Goal: Task Accomplishment & Management: Complete application form

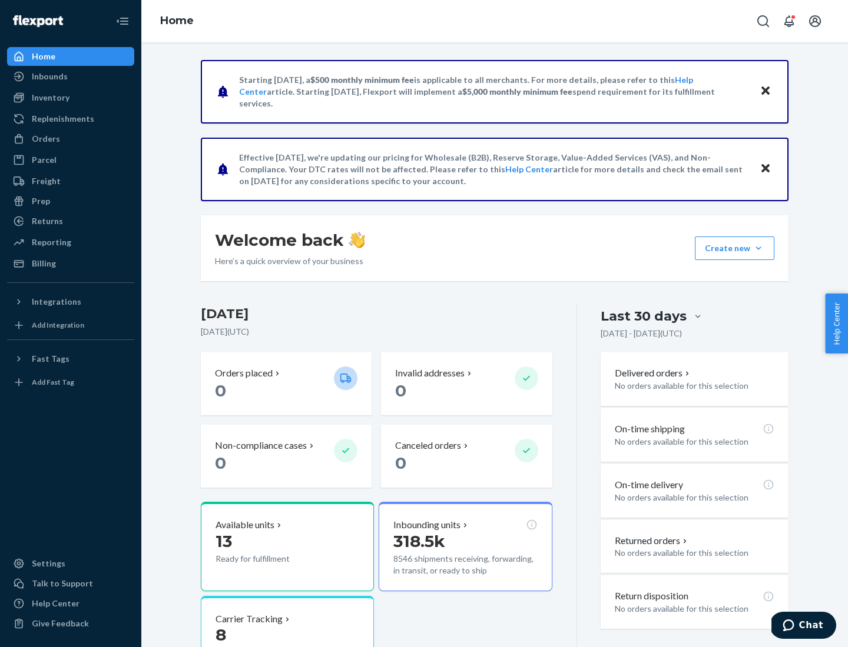
click at [758, 248] on button "Create new Create new inbound Create new order Create new product" at bounding box center [734, 249] width 79 height 24
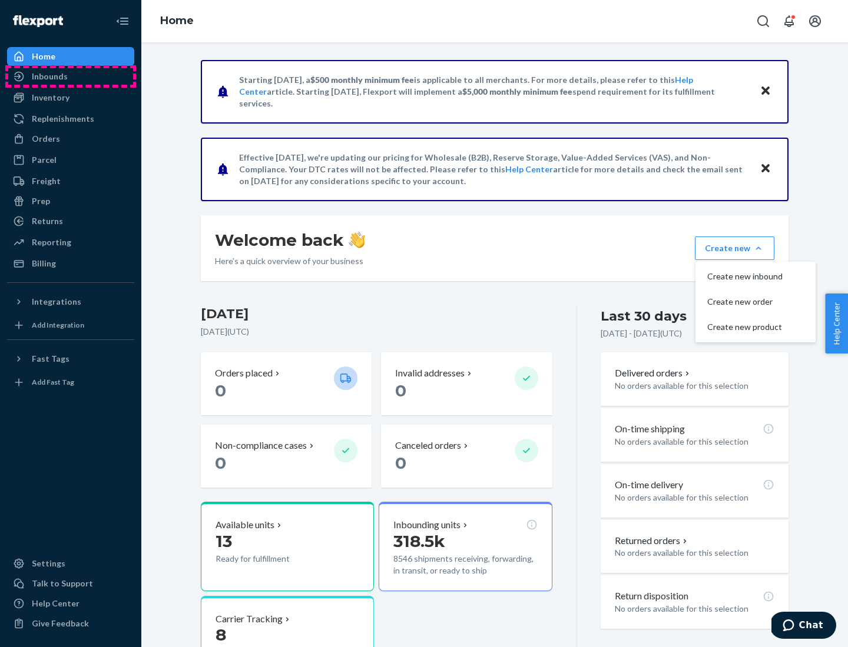
click at [71, 77] on div "Inbounds" at bounding box center [70, 76] width 125 height 16
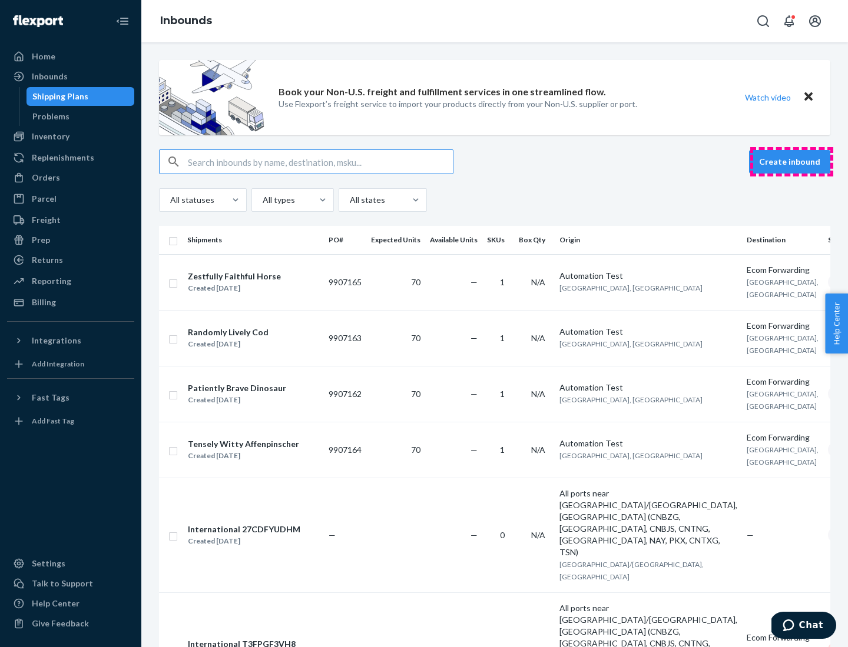
click at [791, 162] on button "Create inbound" at bounding box center [789, 162] width 81 height 24
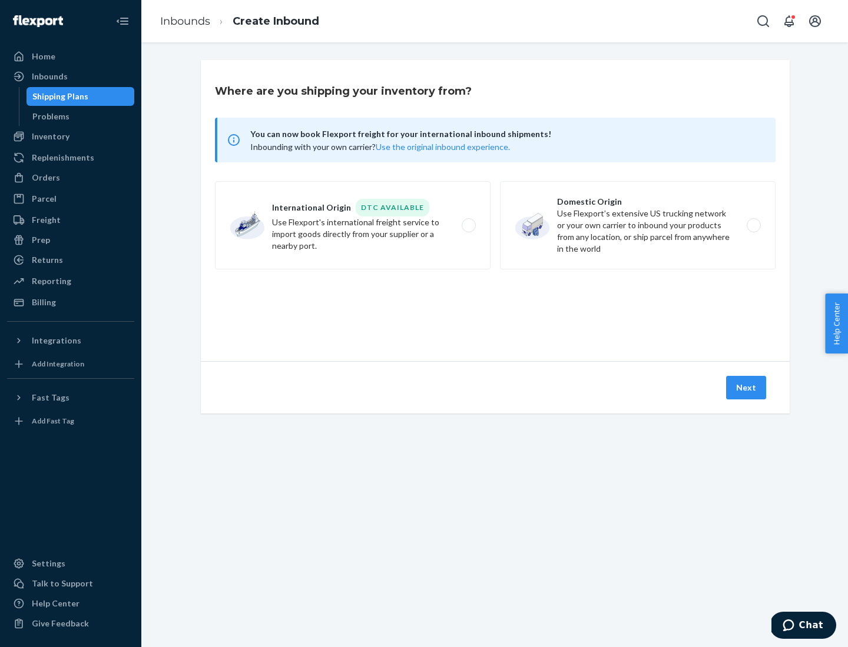
click at [637, 225] on label "Domestic Origin Use Flexport’s extensive US trucking network or your own carrie…" at bounding box center [637, 225] width 275 height 88
click at [753, 225] on input "Domestic Origin Use Flexport’s extensive US trucking network or your own carrie…" at bounding box center [757, 226] width 8 height 8
radio input "true"
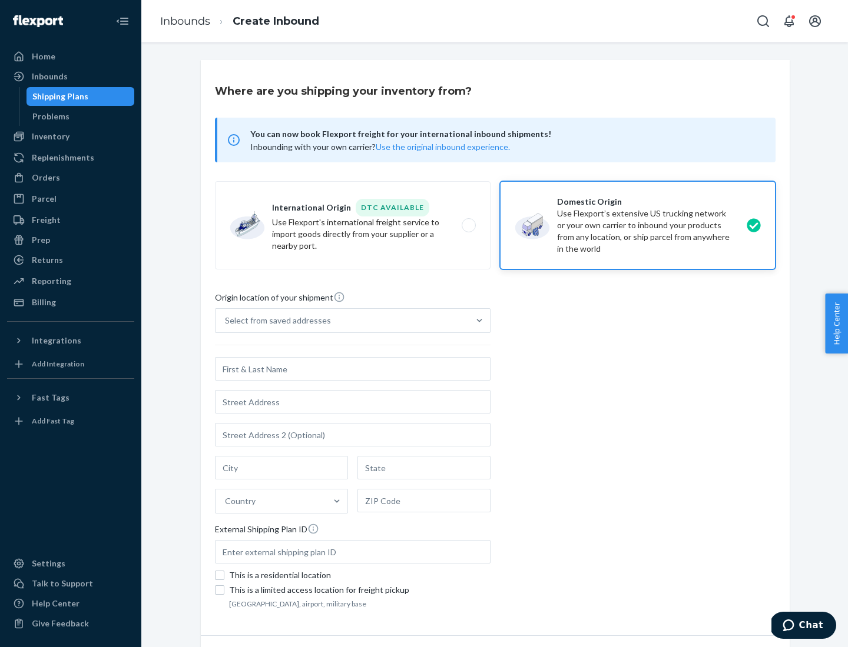
click at [275, 321] on div "Select from saved addresses" at bounding box center [278, 321] width 106 height 12
click at [226, 321] on input "Select from saved addresses" at bounding box center [225, 321] width 1 height 12
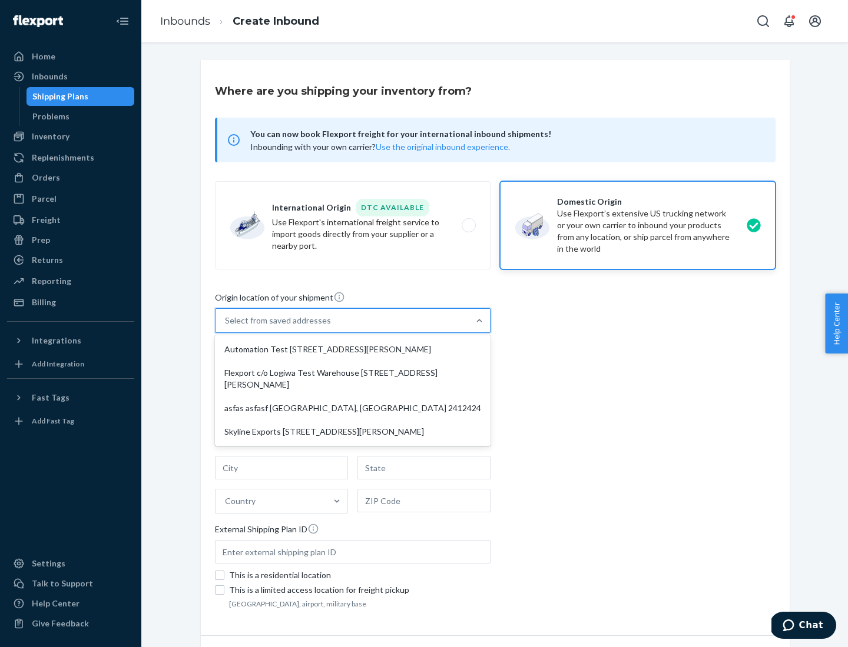
scroll to position [5, 0]
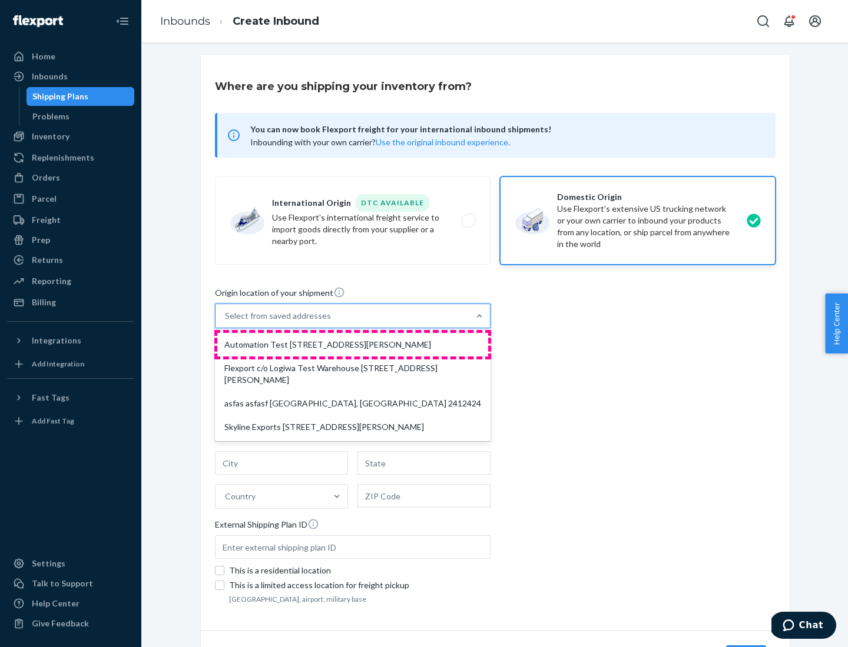
click at [353, 345] on div "Automation Test [STREET_ADDRESS][PERSON_NAME]" at bounding box center [352, 345] width 271 height 24
click at [226, 322] on input "option Automation Test [STREET_ADDRESS][PERSON_NAME] focused, 1 of 4. 4 results…" at bounding box center [225, 316] width 1 height 12
type input "Automation Test"
type input "9th Floor"
type input "[GEOGRAPHIC_DATA]"
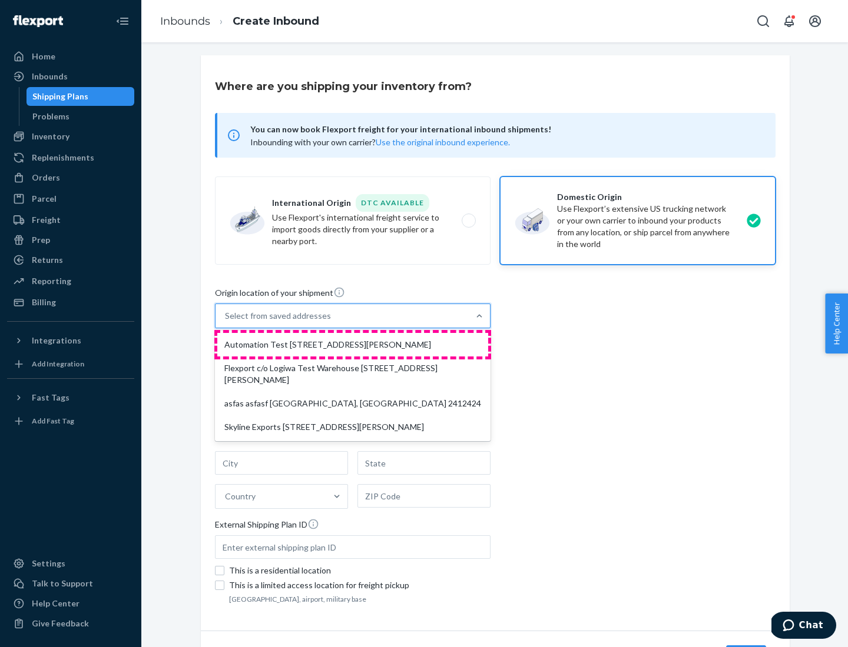
type input "CA"
type input "94104"
type input "[STREET_ADDRESS][PERSON_NAME]"
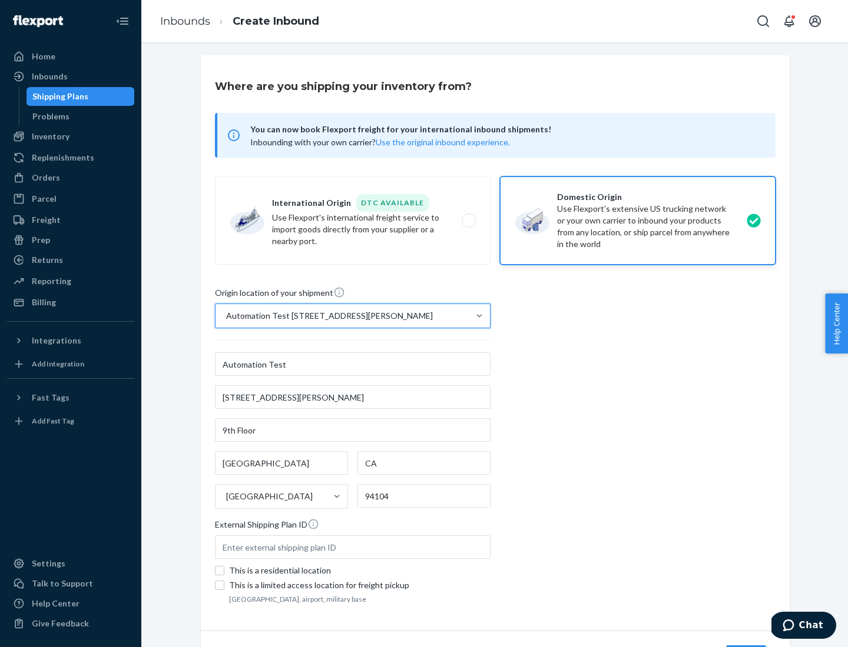
scroll to position [69, 0]
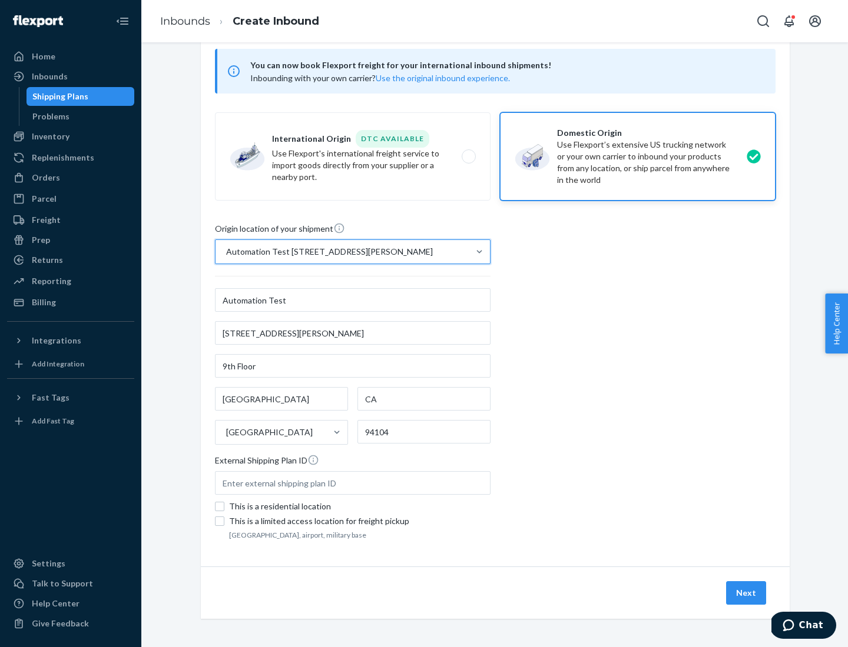
click at [746, 593] on button "Next" at bounding box center [746, 594] width 40 height 24
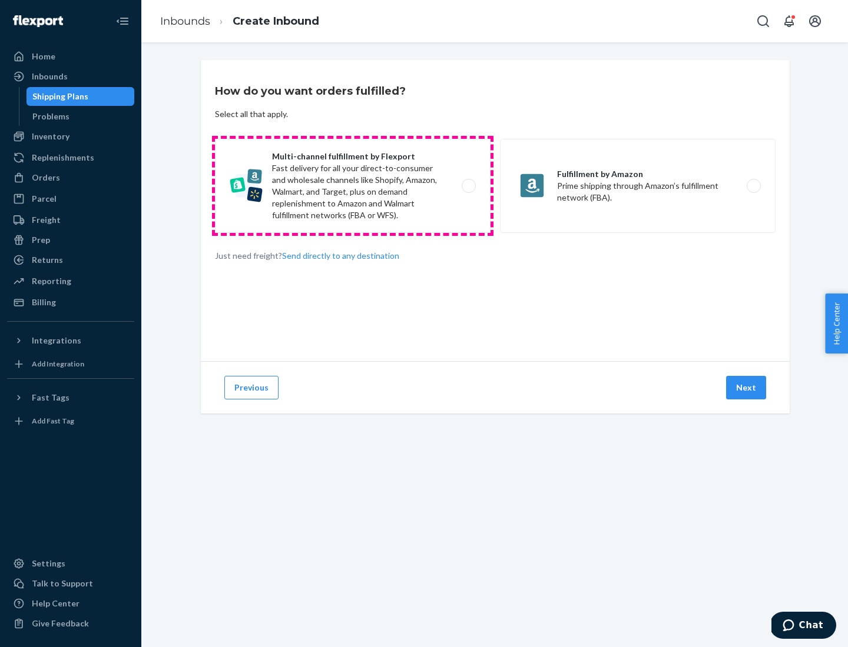
click at [353, 186] on label "Multi-channel fulfillment by Flexport Fast delivery for all your direct-to-cons…" at bounding box center [352, 186] width 275 height 94
click at [468, 186] on input "Multi-channel fulfillment by Flexport Fast delivery for all your direct-to-cons…" at bounding box center [472, 186] width 8 height 8
radio input "true"
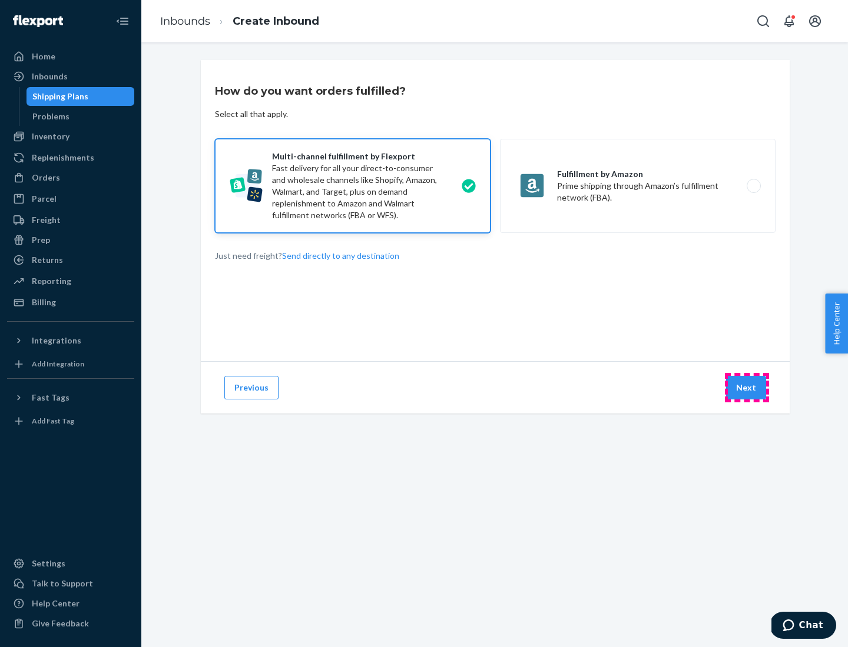
click at [746, 388] on button "Next" at bounding box center [746, 388] width 40 height 24
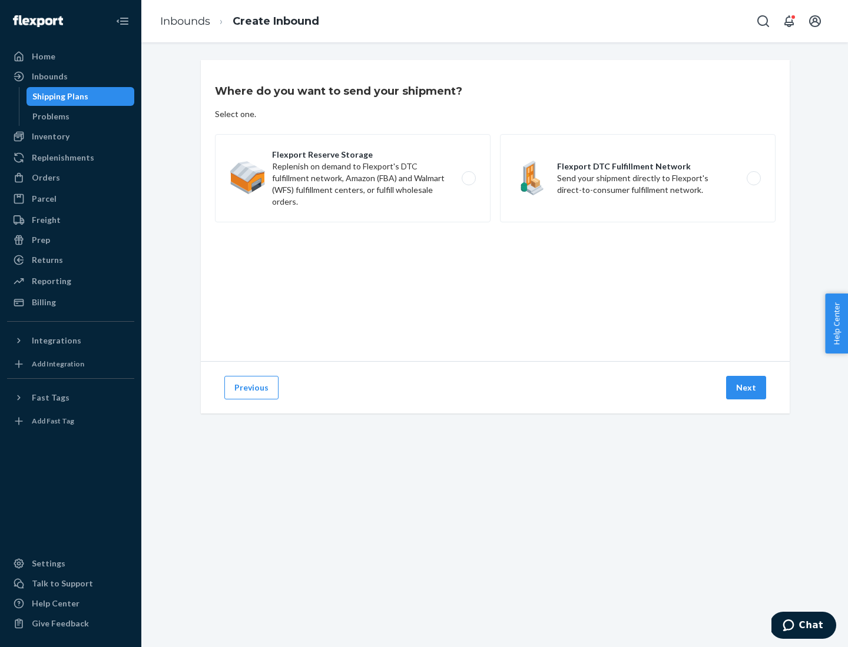
click at [637, 178] on label "Flexport DTC Fulfillment Network Send your shipment directly to Flexport's dire…" at bounding box center [637, 178] width 275 height 88
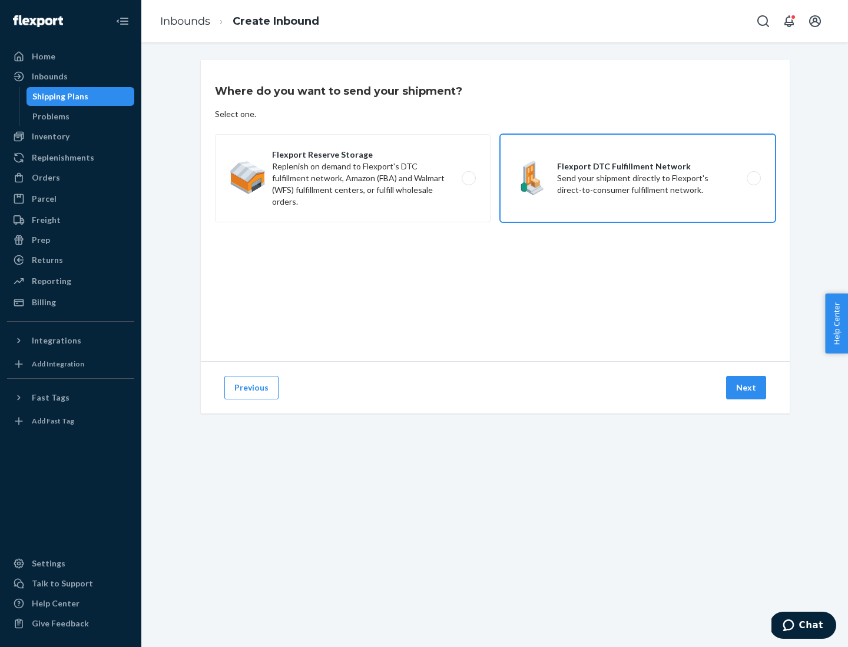
click at [753, 178] on input "Flexport DTC Fulfillment Network Send your shipment directly to Flexport's dire…" at bounding box center [757, 179] width 8 height 8
radio input "true"
click at [746, 388] on button "Next" at bounding box center [746, 388] width 40 height 24
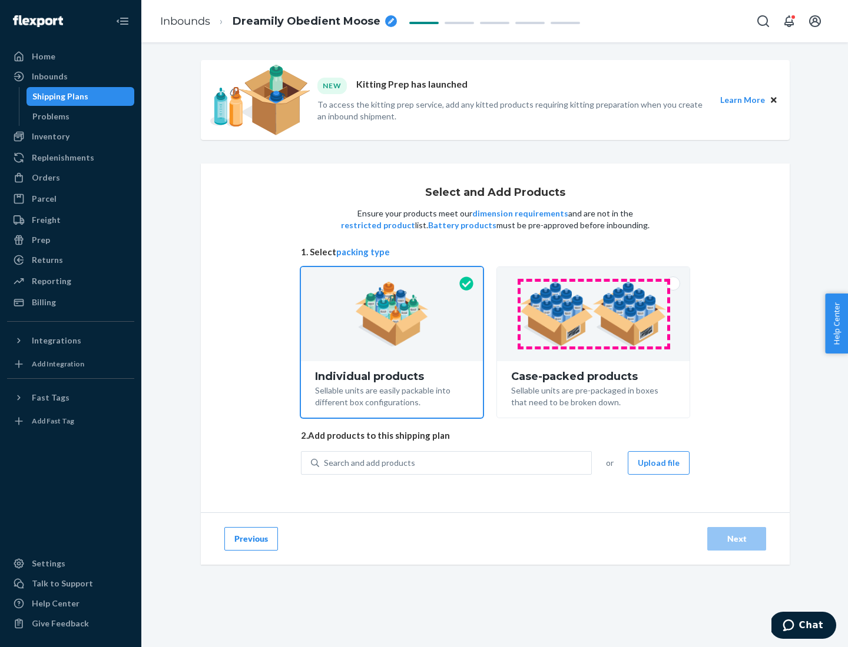
click at [593, 314] on img at bounding box center [593, 314] width 147 height 65
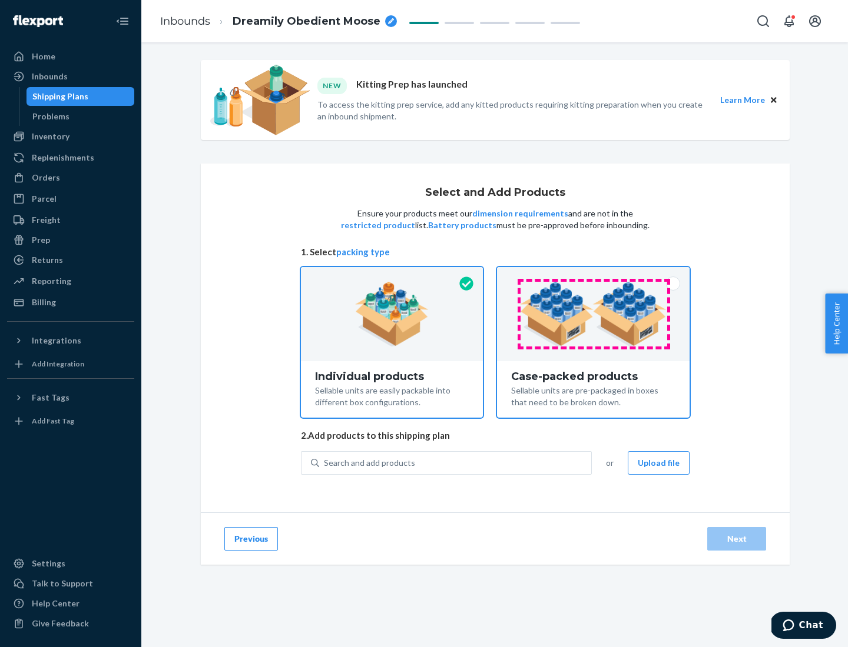
click at [593, 275] on input "Case-packed products Sellable units are pre-packaged in boxes that need to be b…" at bounding box center [593, 271] width 8 height 8
radio input "true"
radio input "false"
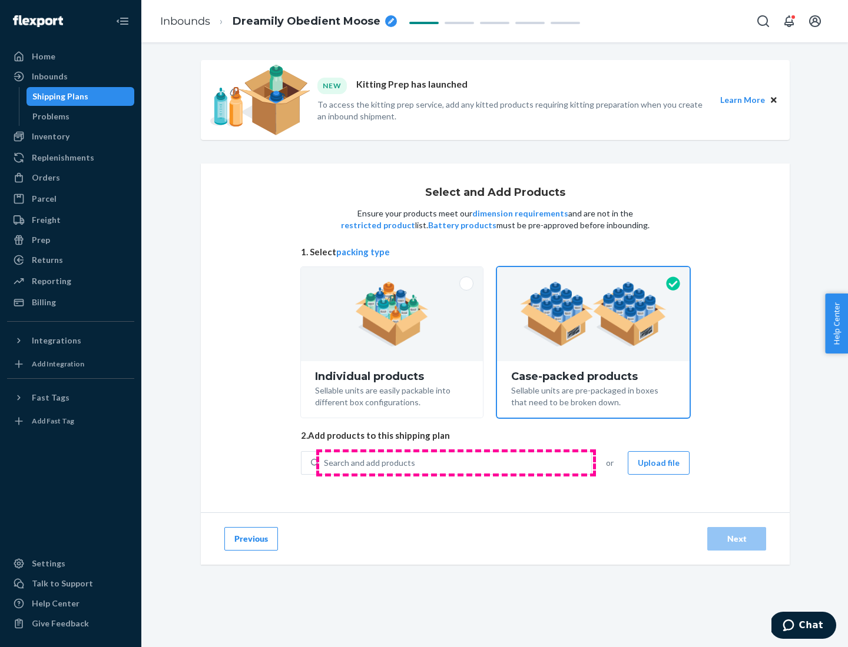
click at [456, 463] on div "Search and add products" at bounding box center [455, 463] width 272 height 21
click at [325, 463] on input "Search and add products" at bounding box center [324, 463] width 1 height 12
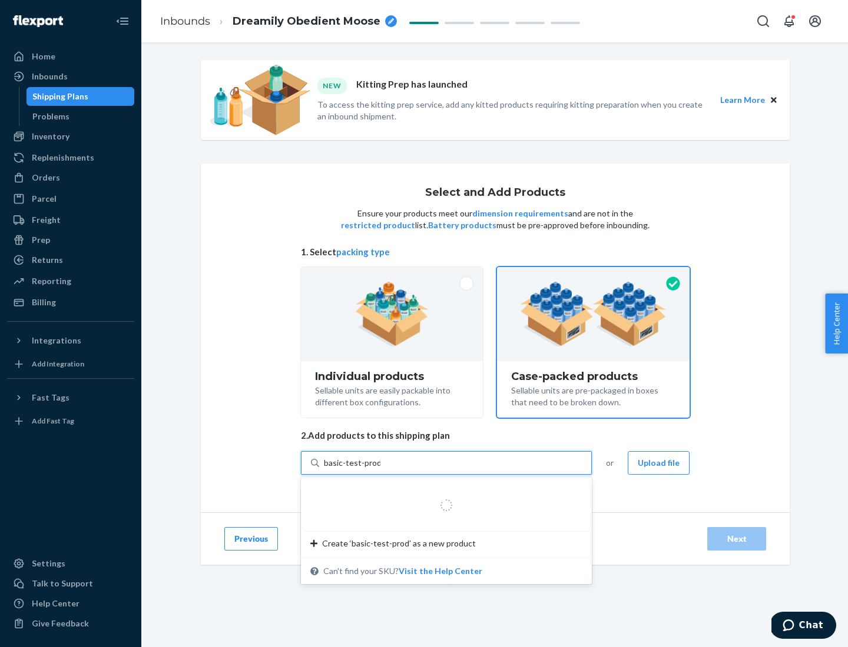
type input "basic-test-product-1"
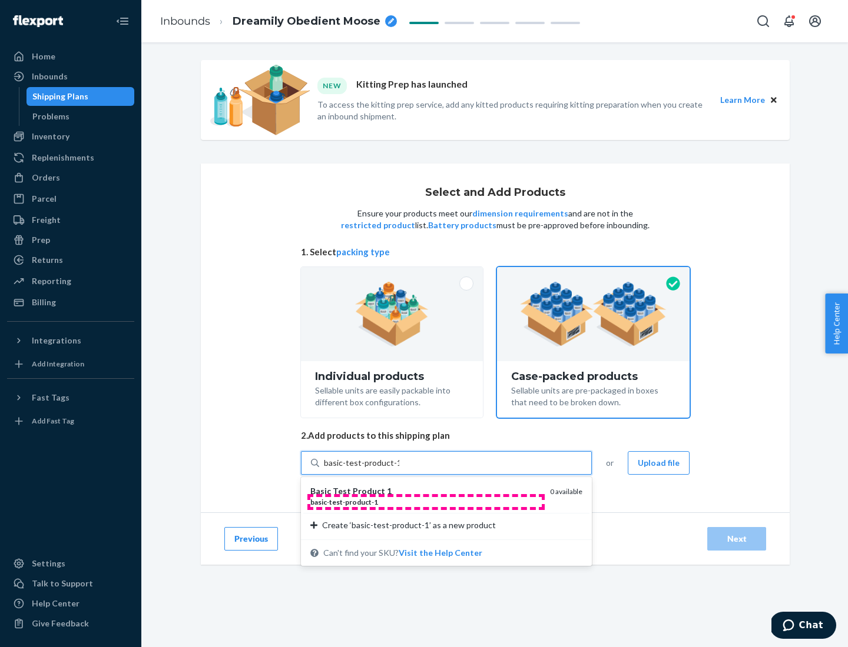
click at [426, 502] on div "basic - test - product - 1" at bounding box center [425, 502] width 230 height 10
click at [399, 469] on input "basic-test-product-1" at bounding box center [361, 463] width 75 height 12
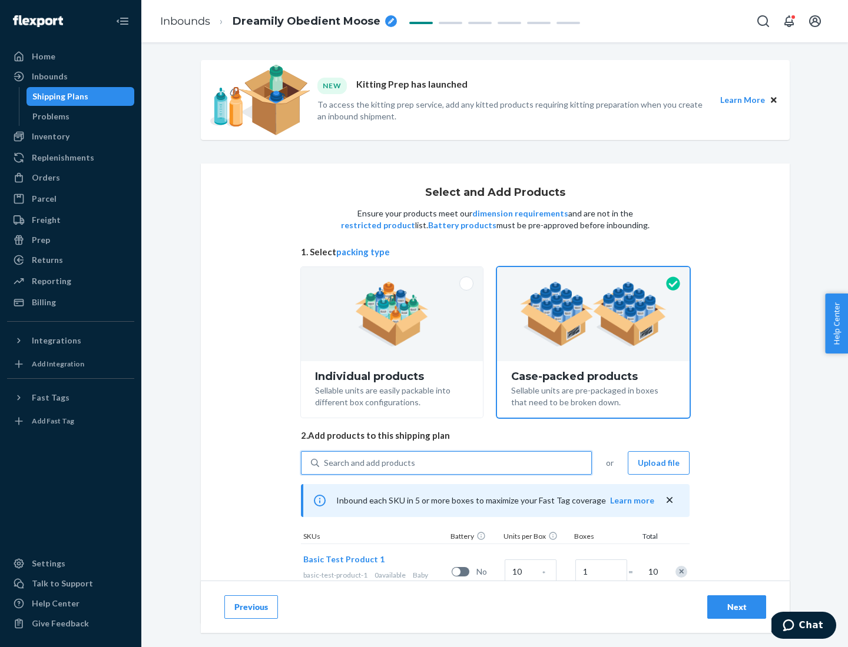
scroll to position [42, 0]
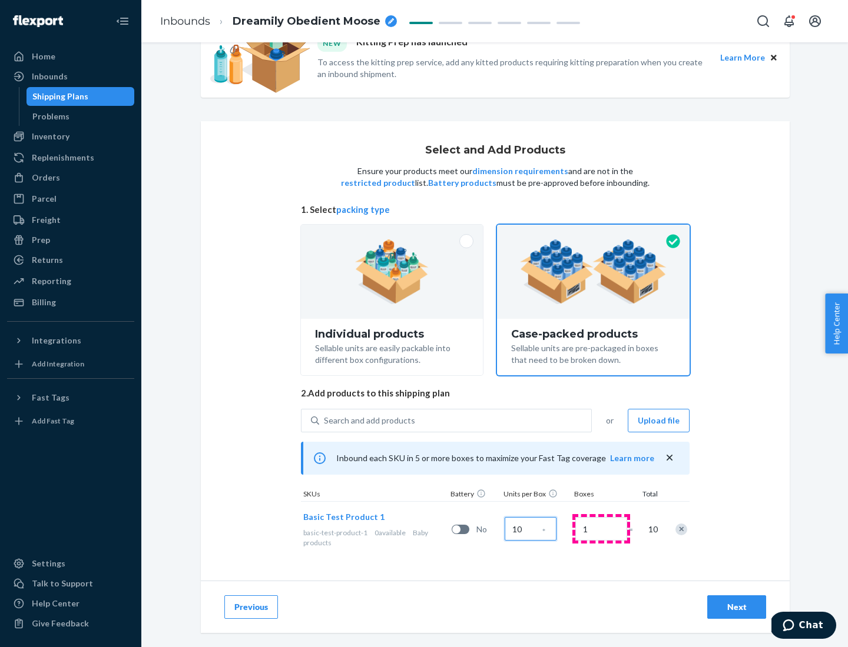
type input "10"
type input "7"
click at [736, 607] on div "Next" at bounding box center [736, 608] width 39 height 12
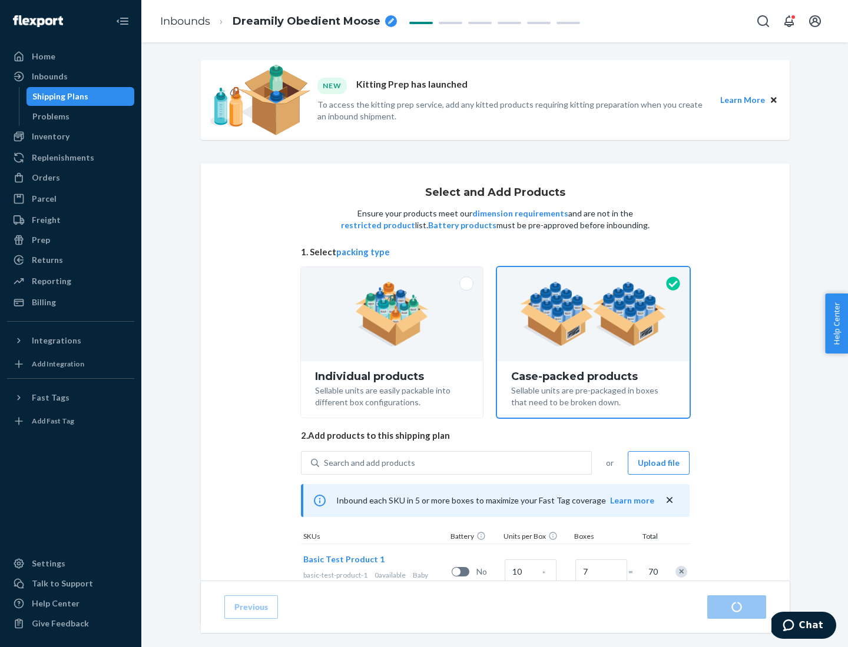
radio input "true"
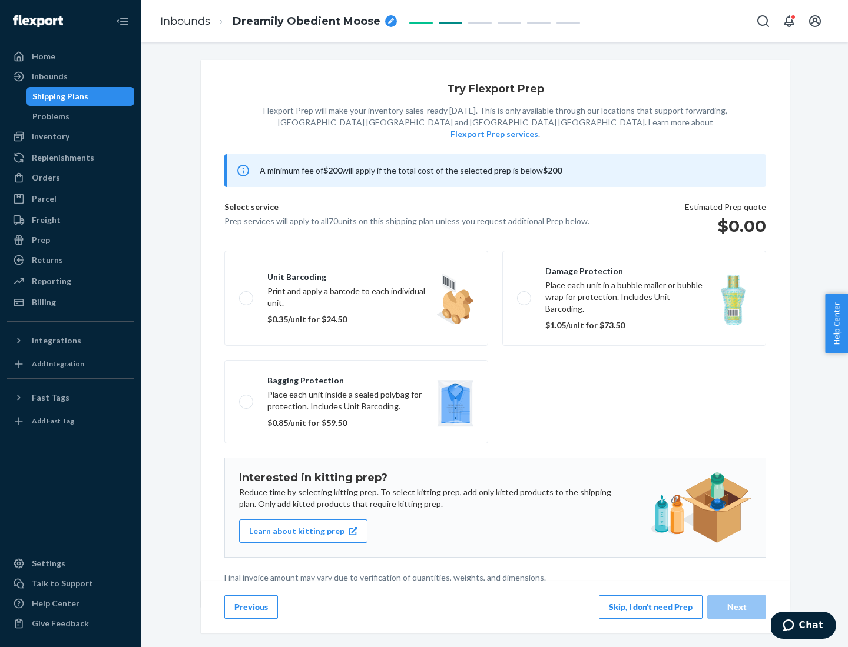
scroll to position [3, 0]
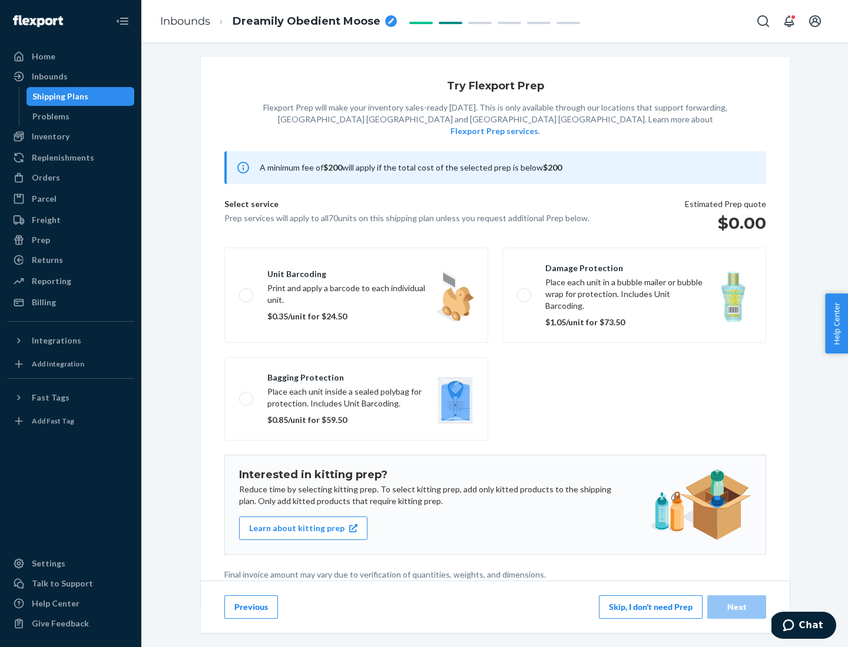
click at [356, 375] on label "Bagging protection Place each unit inside a sealed polybag for protection. Incl…" at bounding box center [356, 399] width 264 height 84
click at [247, 395] on input "Bagging protection Place each unit inside a sealed polybag for protection. Incl…" at bounding box center [243, 399] width 8 height 8
checkbox input "true"
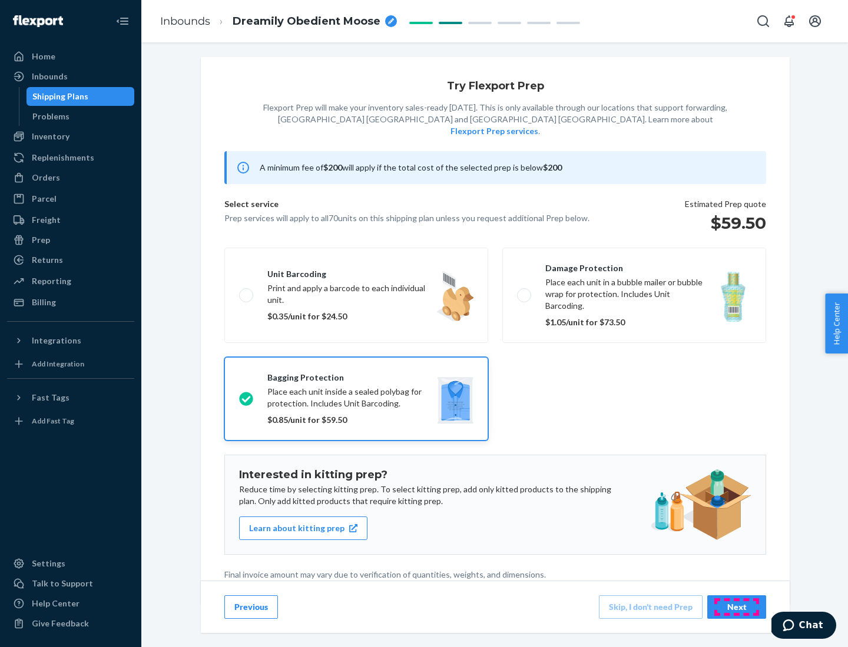
click at [736, 607] on div "Next" at bounding box center [736, 608] width 39 height 12
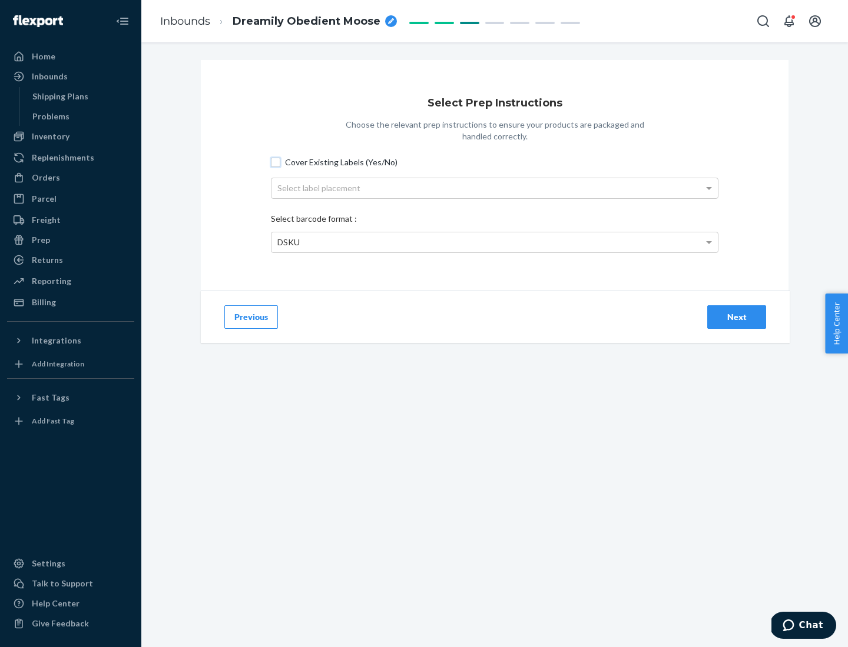
click at [275, 162] on input "Cover Existing Labels (Yes/No)" at bounding box center [275, 162] width 9 height 9
checkbox input "true"
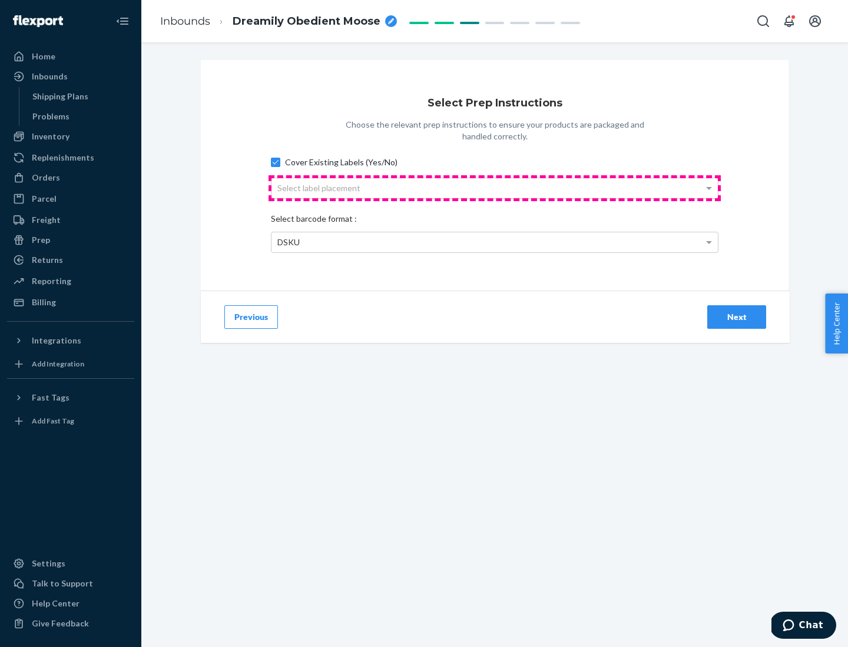
click at [494, 188] on div "Select label placement" at bounding box center [494, 188] width 446 height 20
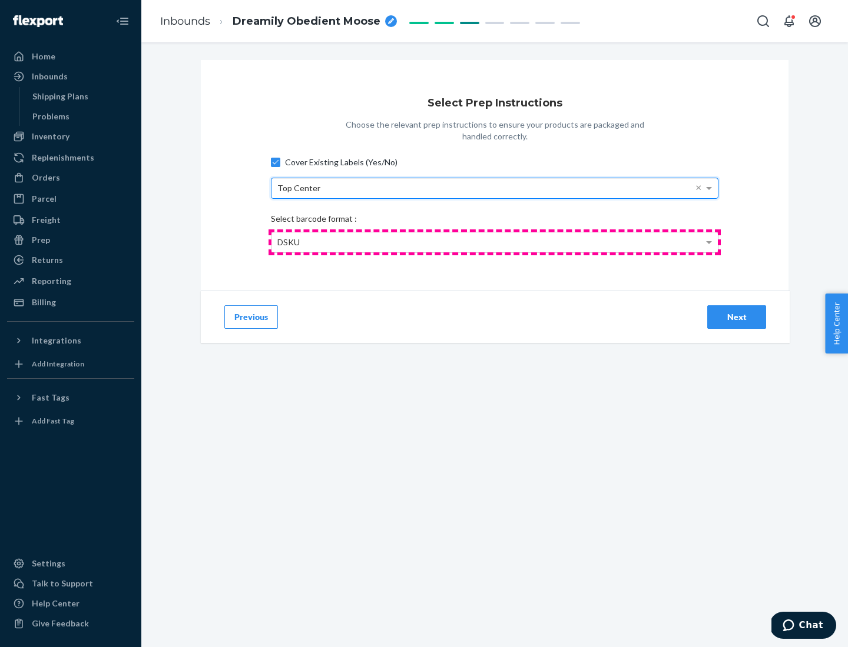
click at [494, 242] on div "DSKU" at bounding box center [494, 242] width 446 height 20
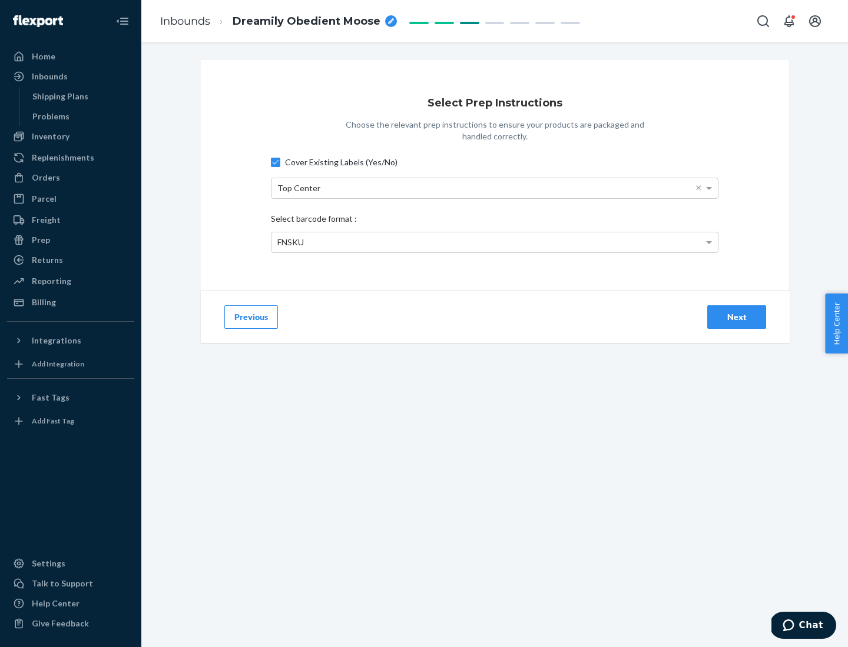
click at [736, 317] on div "Next" at bounding box center [736, 317] width 39 height 12
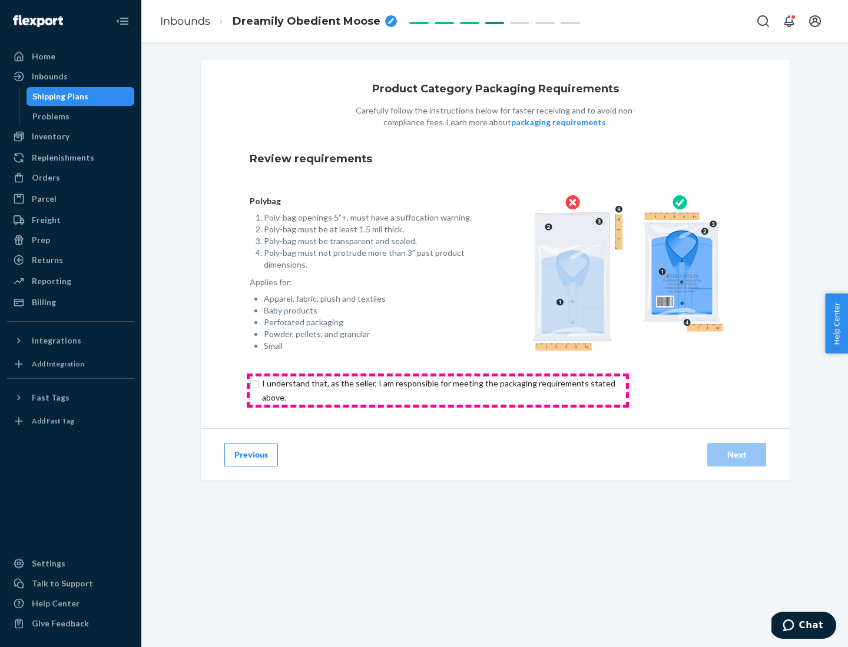
click at [437, 390] on input "checkbox" at bounding box center [445, 391] width 391 height 28
checkbox input "true"
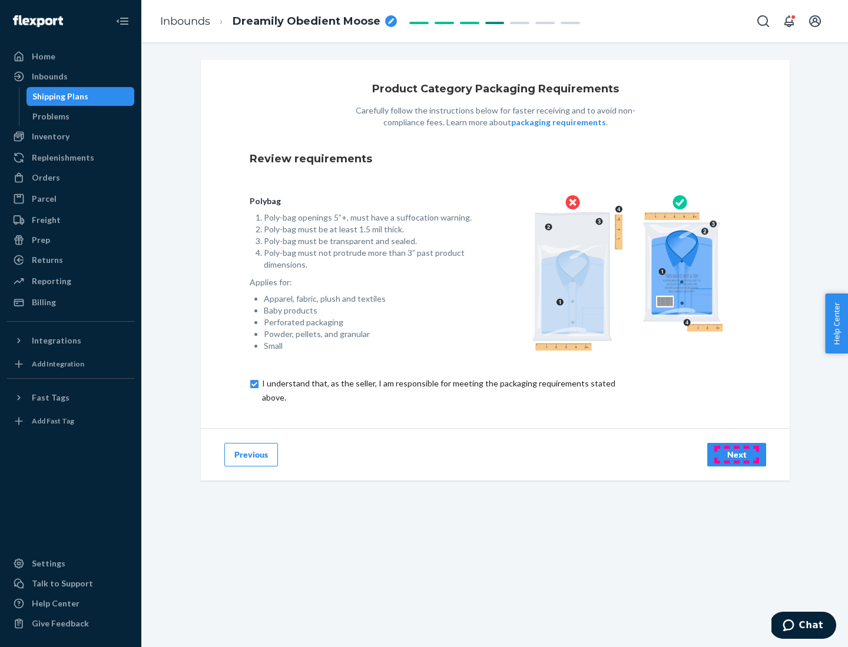
click at [736, 454] on div "Next" at bounding box center [736, 455] width 39 height 12
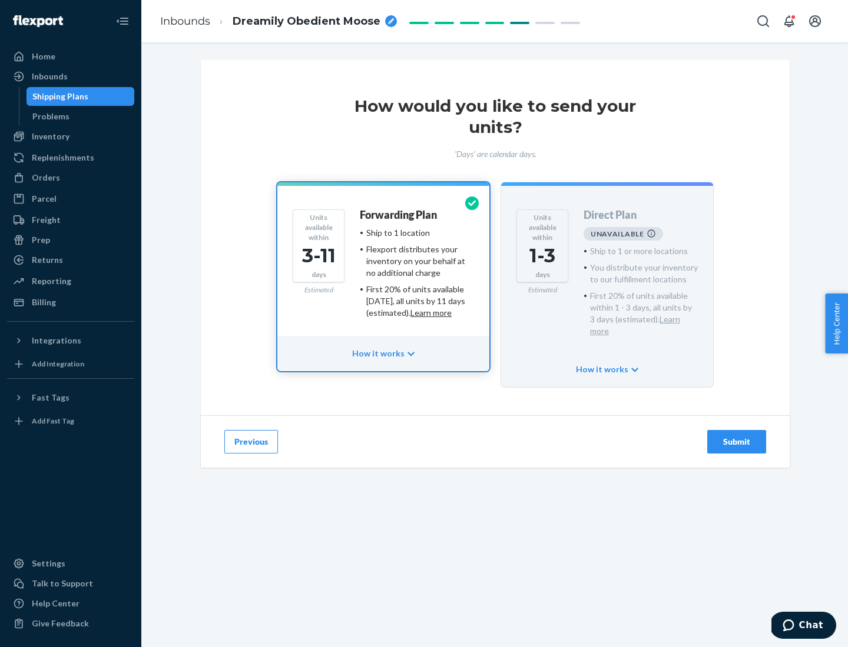
click at [399, 215] on h4 "Forwarding Plan" at bounding box center [398, 216] width 77 height 12
click at [736, 436] on div "Submit" at bounding box center [736, 442] width 39 height 12
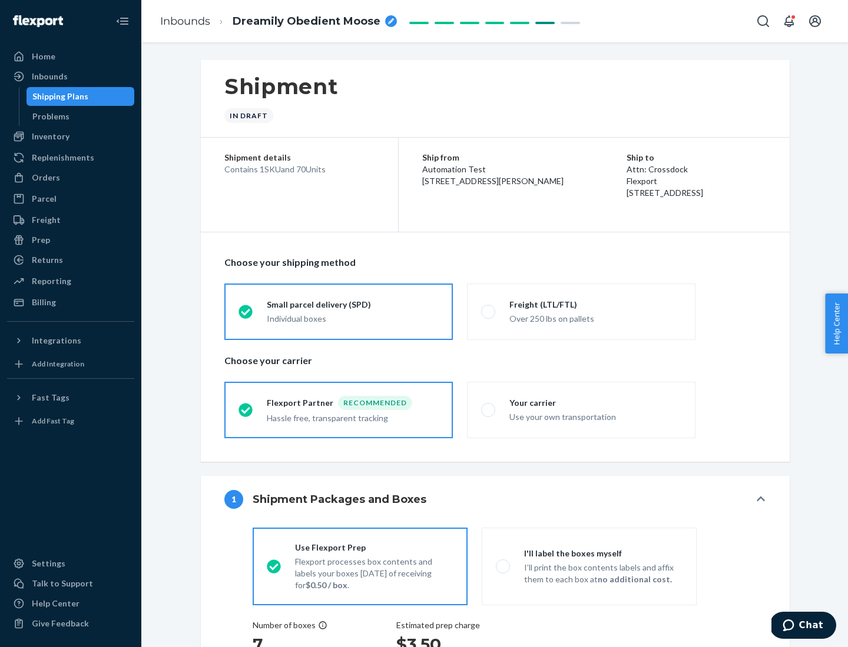
radio input "true"
radio input "false"
radio input "true"
radio input "false"
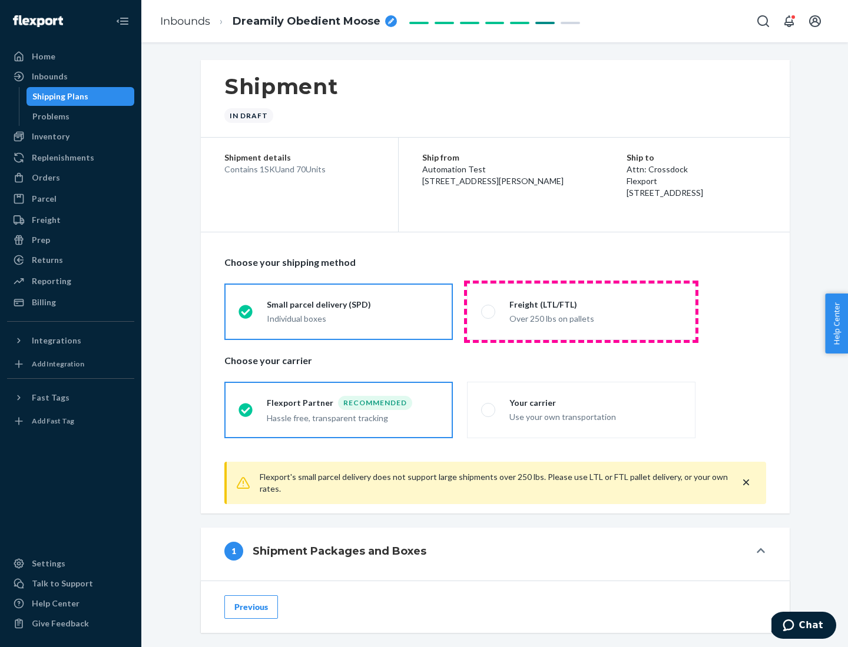
click at [581, 311] on div "Over 250 lbs on pallets" at bounding box center [595, 318] width 172 height 14
click at [489, 311] on input "Freight (LTL/FTL) Over 250 lbs on pallets" at bounding box center [485, 312] width 8 height 8
radio input "true"
radio input "false"
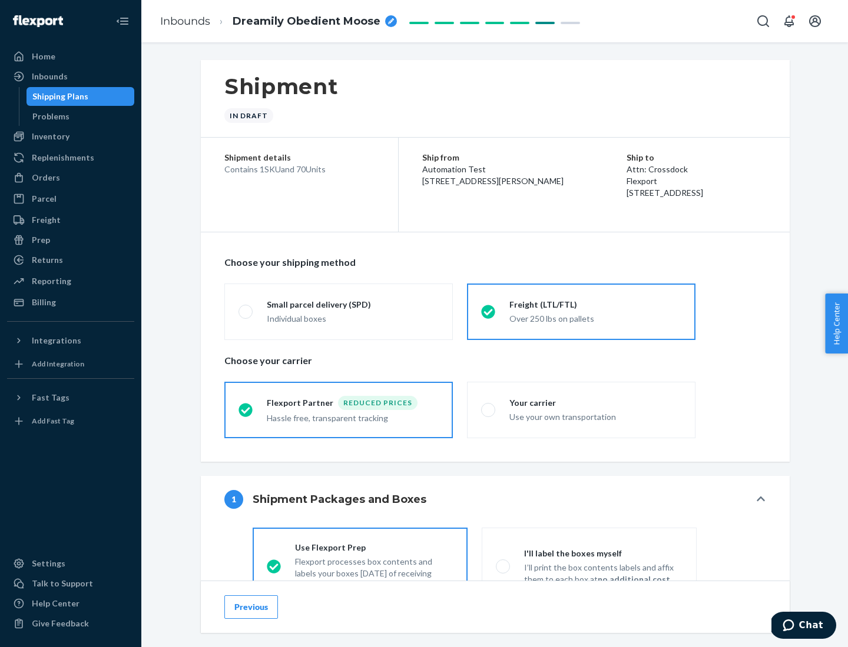
scroll to position [65, 0]
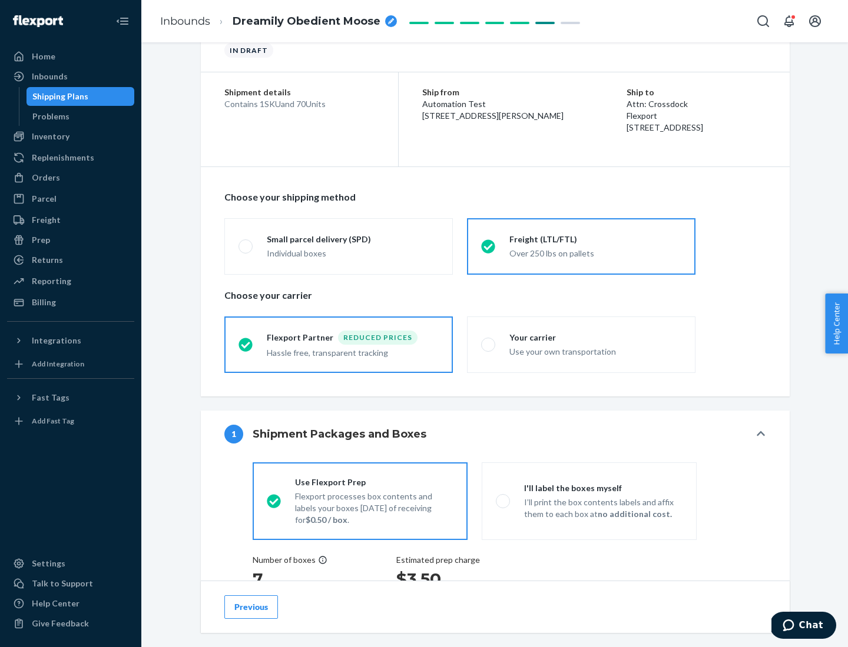
click at [581, 344] on div "Use your own transportation" at bounding box center [595, 351] width 172 height 14
click at [489, 344] on input "Your carrier Use your own transportation" at bounding box center [485, 345] width 8 height 8
radio input "true"
radio input "false"
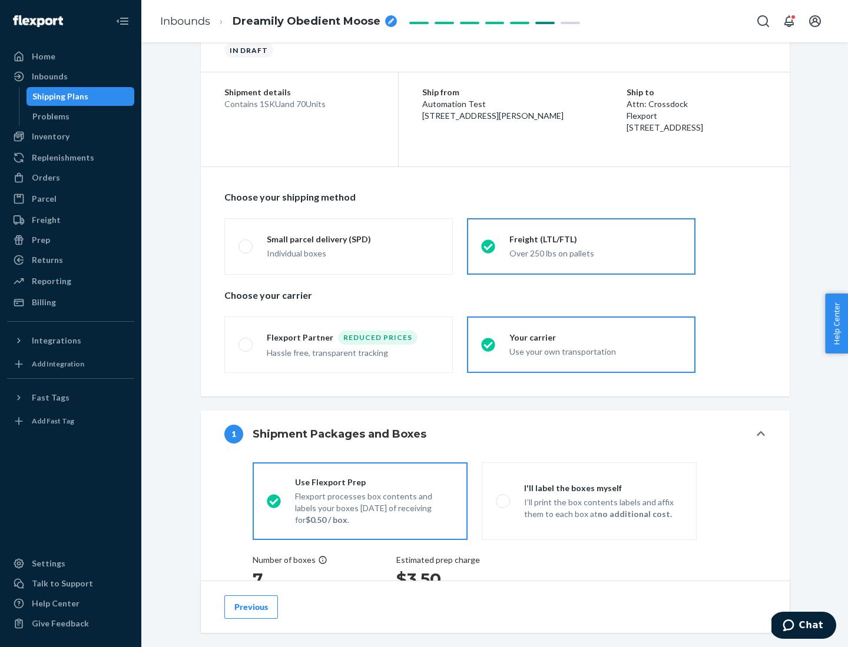
scroll to position [222, 0]
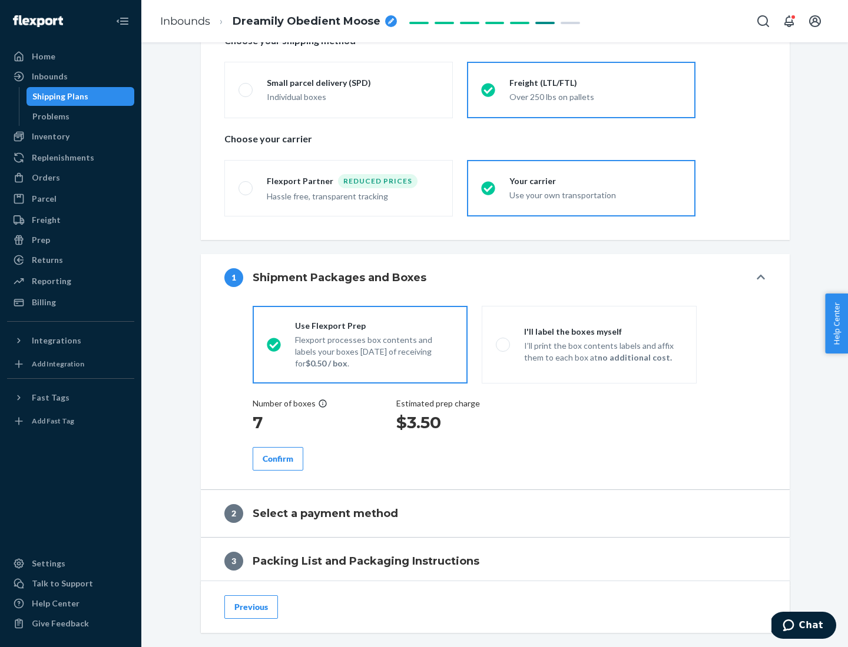
click at [589, 344] on p "I’ll print the box contents labels and affix them to each box at no additional …" at bounding box center [603, 352] width 158 height 24
click at [503, 344] on input "I'll label the boxes myself I’ll print the box contents labels and affix them t…" at bounding box center [500, 345] width 8 height 8
radio input "true"
radio input "false"
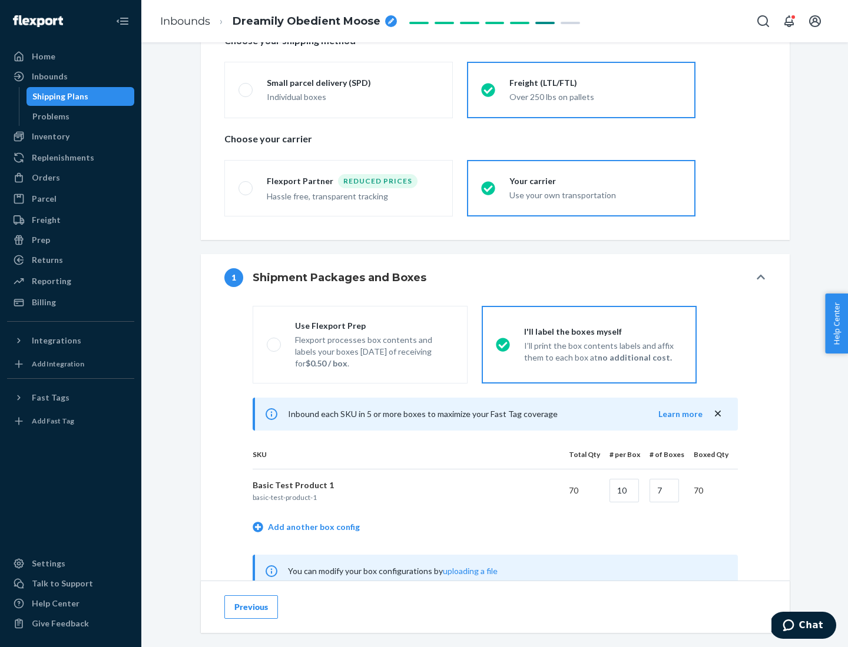
scroll to position [368, 0]
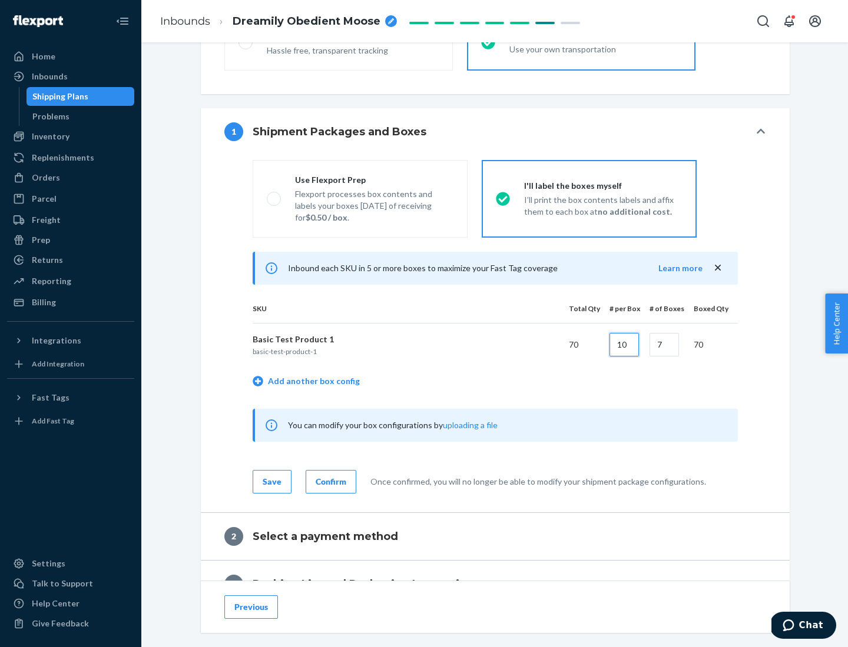
type input "10"
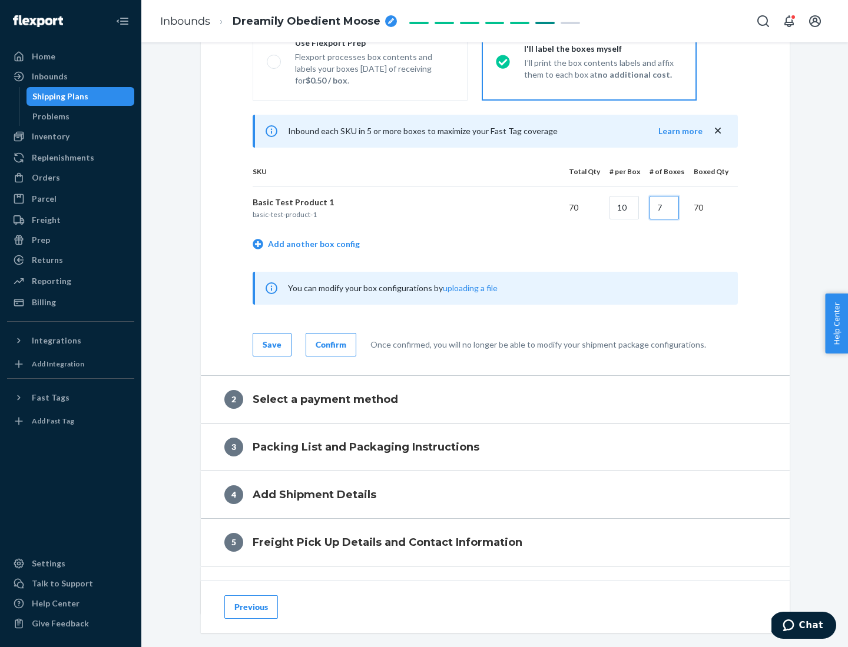
type input "7"
click at [329, 344] on div "Confirm" at bounding box center [330, 345] width 31 height 12
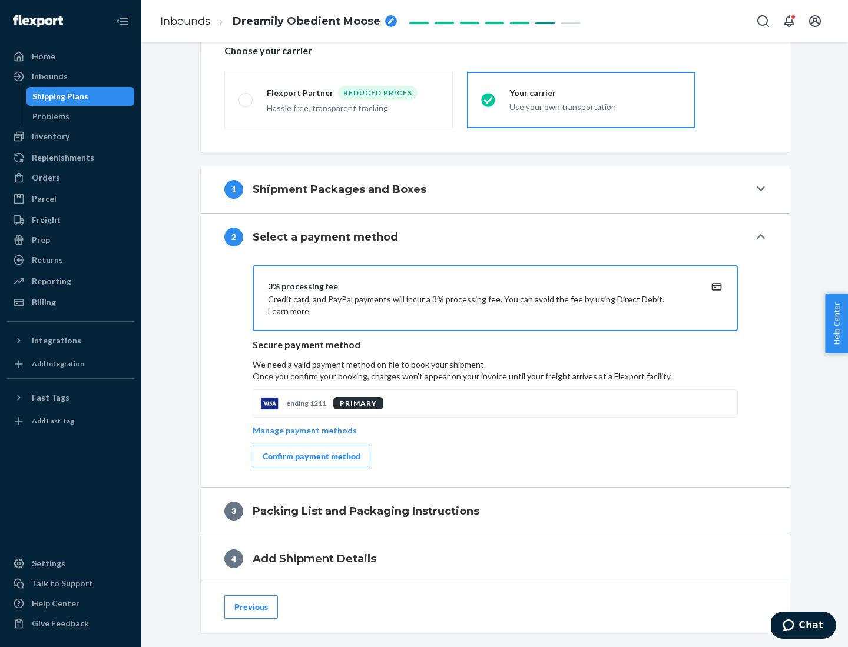
scroll to position [422, 0]
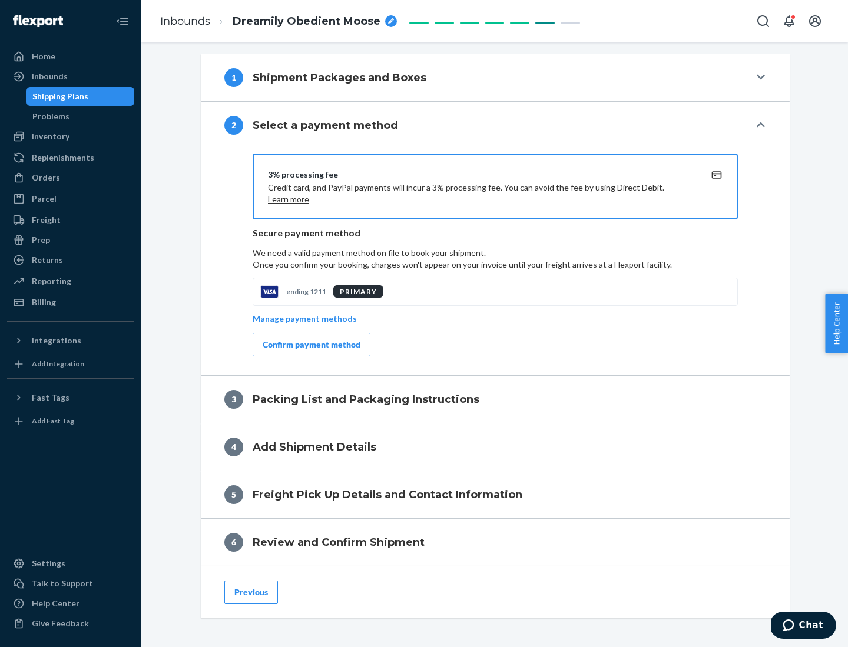
click at [310, 345] on div "Confirm payment method" at bounding box center [312, 345] width 98 height 12
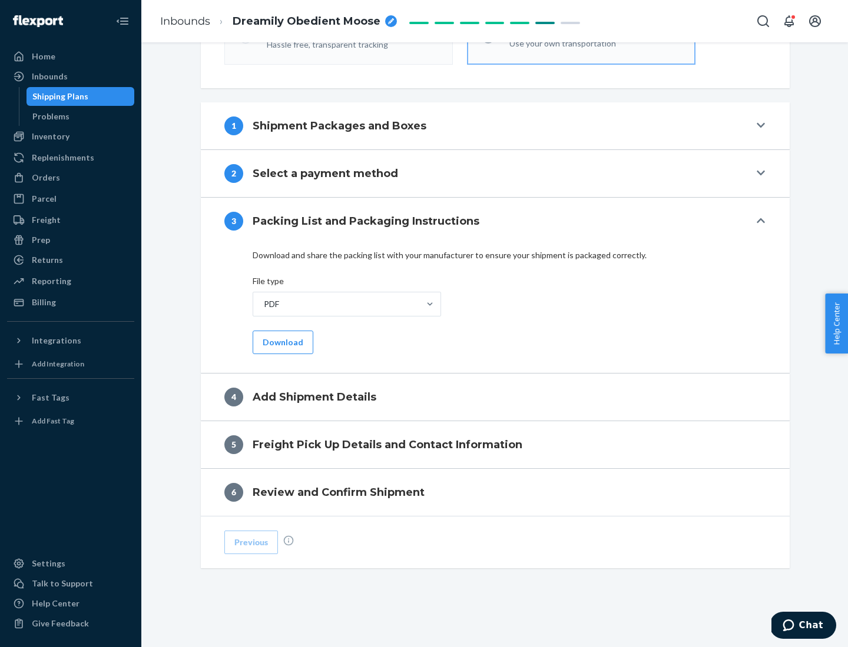
scroll to position [371, 0]
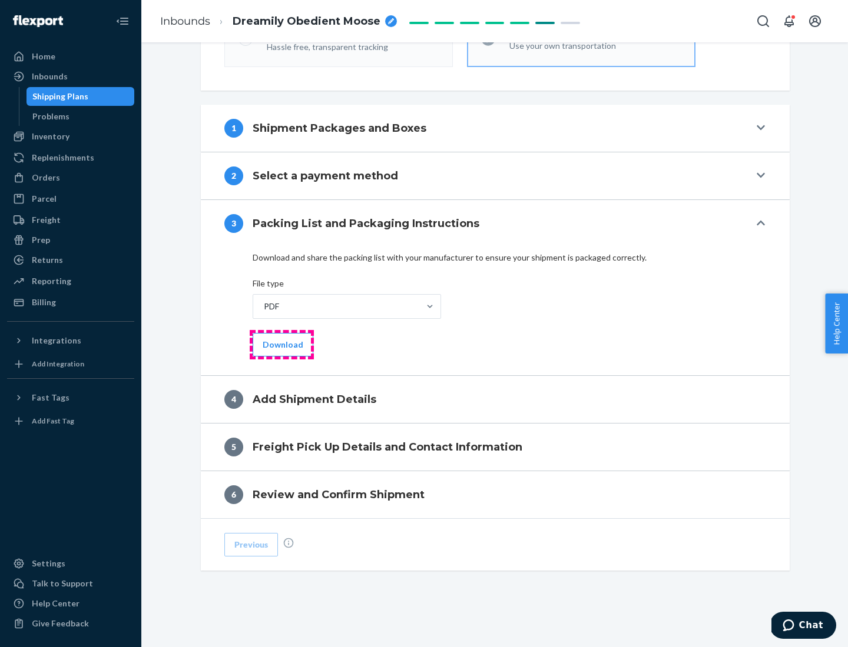
click at [281, 344] on button "Download" at bounding box center [283, 345] width 61 height 24
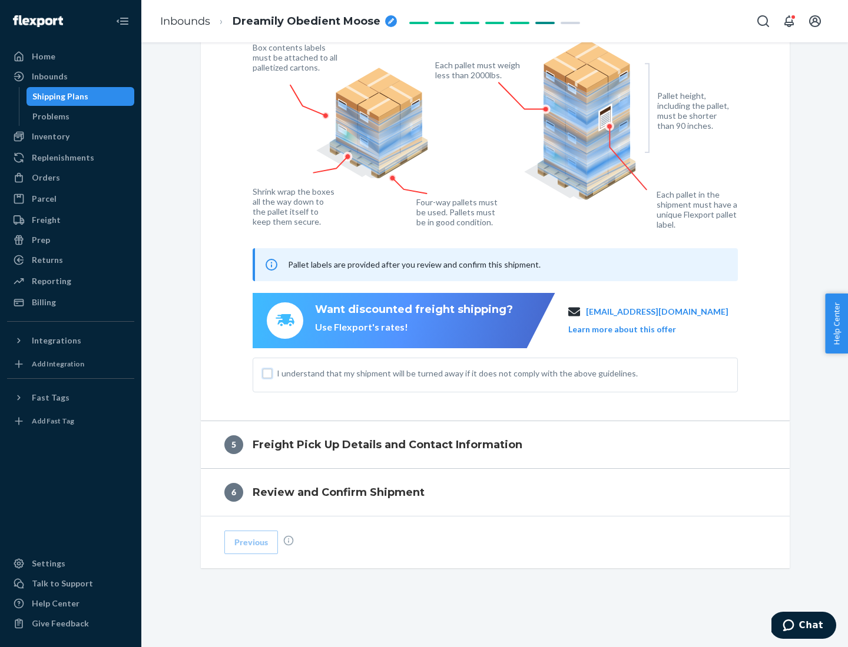
click at [267, 373] on input "I understand that my shipment will be turned away if it does not comply with th…" at bounding box center [267, 373] width 9 height 9
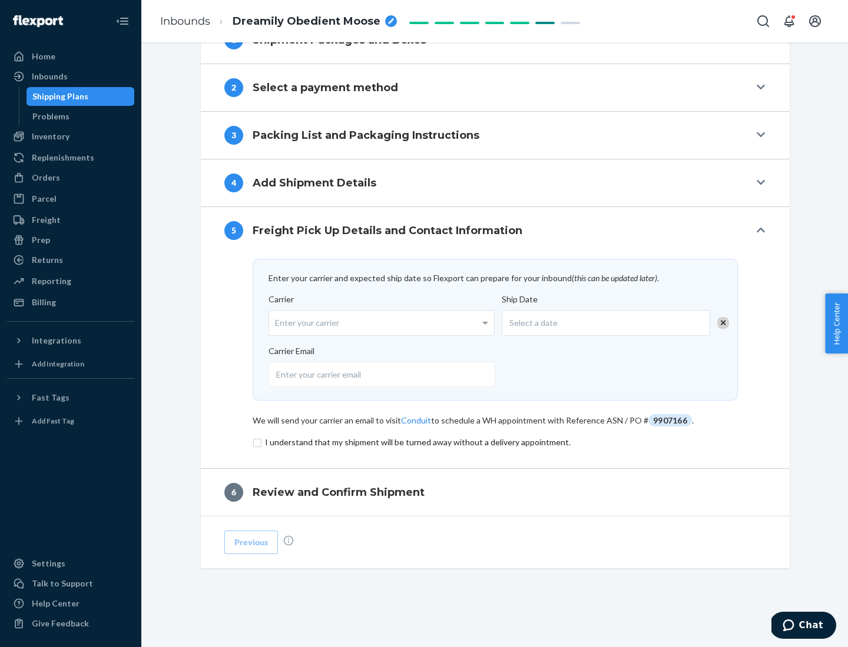
scroll to position [460, 0]
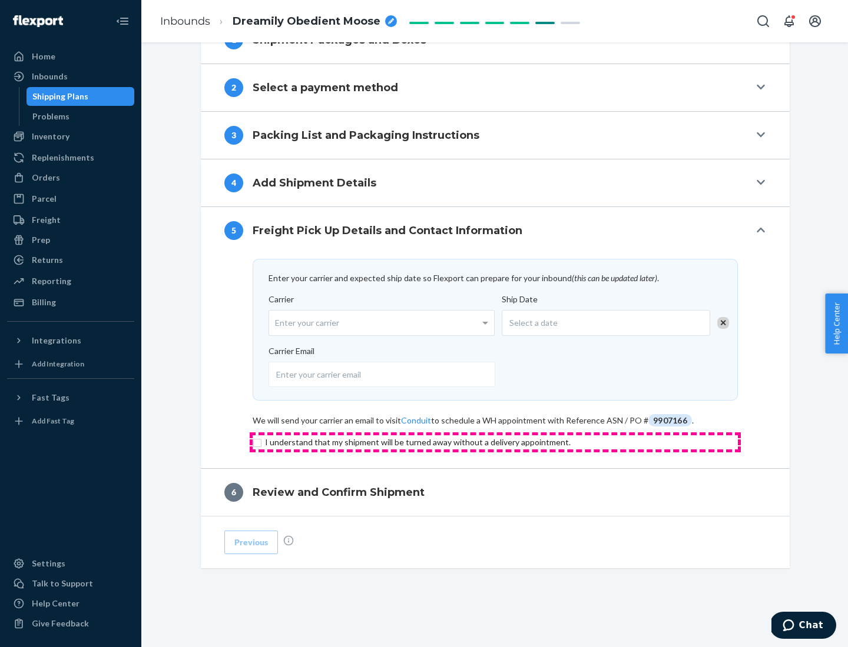
click at [495, 442] on input "checkbox" at bounding box center [495, 443] width 485 height 14
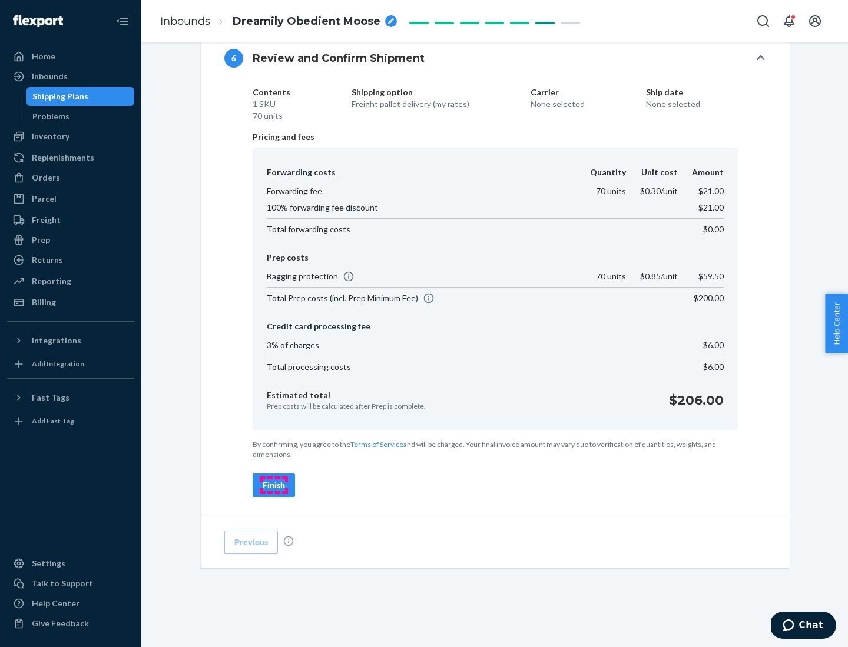
click at [274, 486] on div "Finish" at bounding box center [274, 486] width 22 height 12
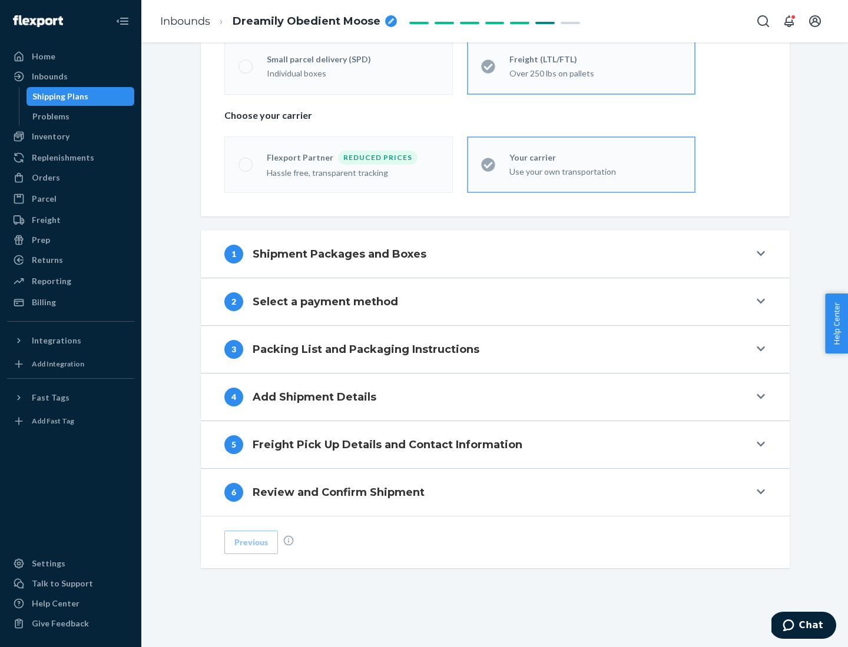
scroll to position [245, 0]
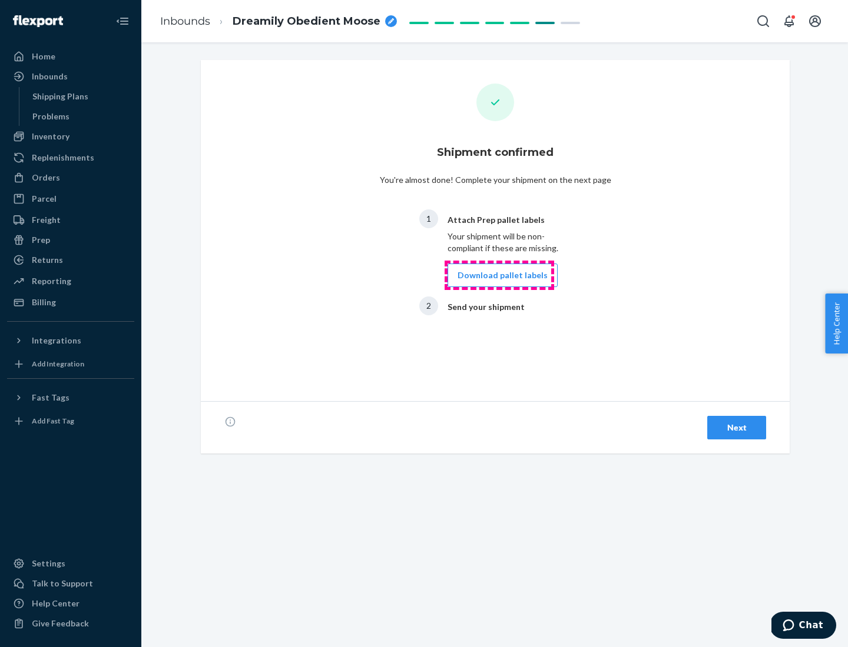
click at [499, 275] on button "Download pallet labels" at bounding box center [502, 276] width 110 height 24
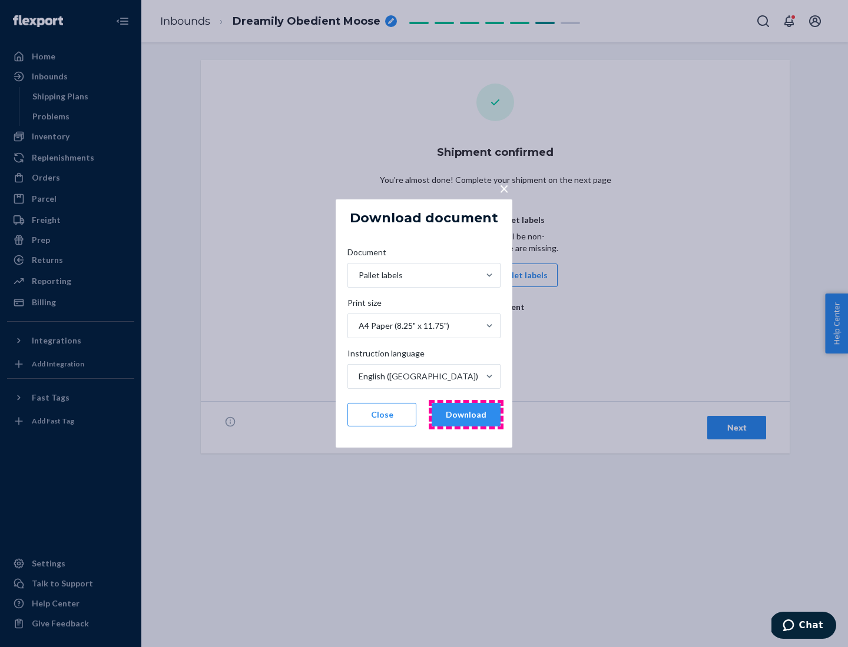
click at [466, 415] on button "Download" at bounding box center [465, 415] width 69 height 24
